Goal: Transaction & Acquisition: Purchase product/service

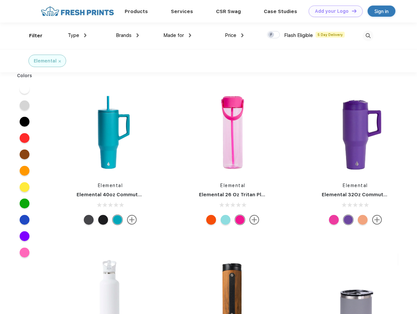
click at [333, 11] on link "Add your Logo Design Tool" at bounding box center [336, 11] width 54 height 11
click at [0, 0] on div "Design Tool" at bounding box center [0, 0] width 0 height 0
click at [351, 11] on link "Add your Logo Design Tool" at bounding box center [336, 11] width 54 height 11
click at [31, 36] on div "Filter" at bounding box center [35, 36] width 13 height 8
click at [77, 35] on span "Type" at bounding box center [73, 35] width 11 height 6
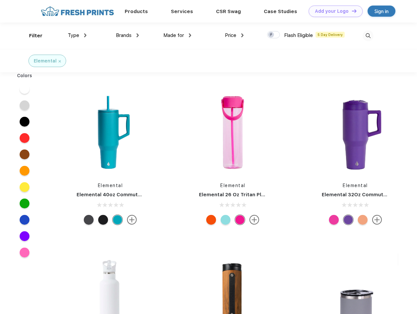
click at [127, 35] on span "Brands" at bounding box center [124, 35] width 16 height 6
click at [177, 35] on span "Made for" at bounding box center [173, 35] width 21 height 6
click at [234, 35] on span "Price" at bounding box center [230, 35] width 11 height 6
click at [274, 35] on div at bounding box center [273, 34] width 13 height 7
click at [271, 35] on input "checkbox" at bounding box center [269, 33] width 4 height 4
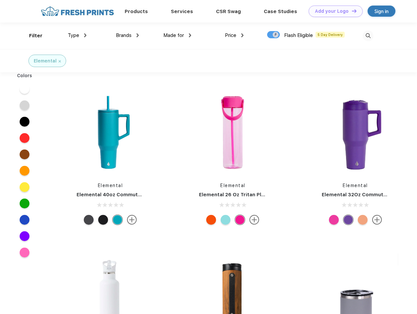
click at [368, 36] on img at bounding box center [368, 35] width 11 height 11
